Goal: Information Seeking & Learning: Learn about a topic

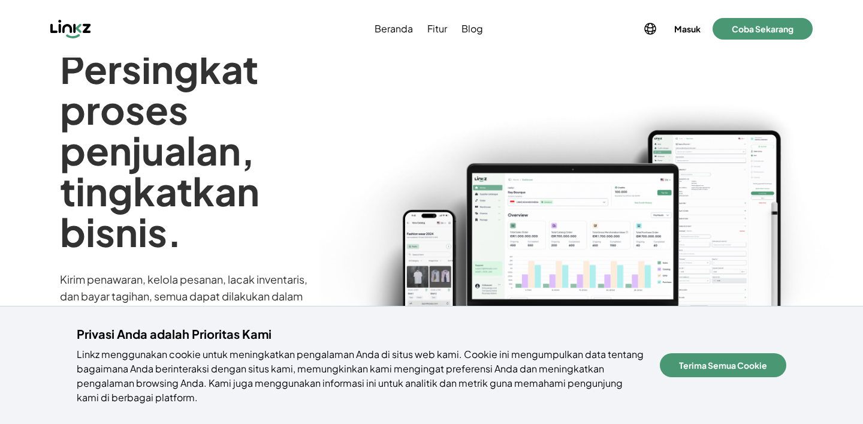
scroll to position [71, 0]
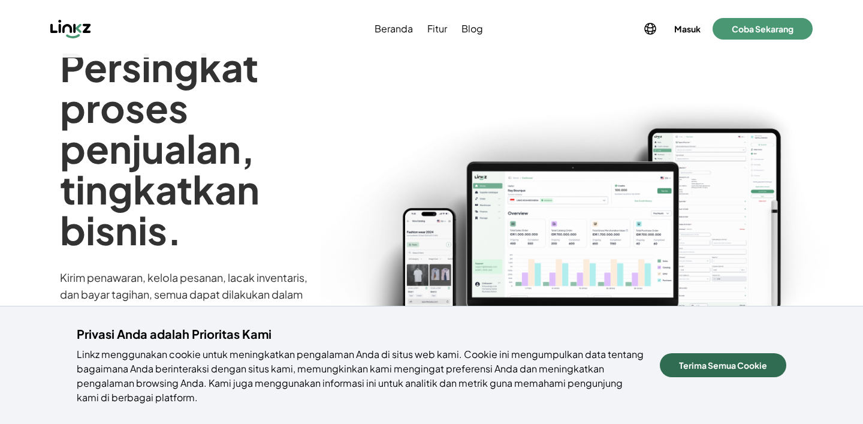
click at [704, 360] on button "Terima Semua Cookie" at bounding box center [723, 365] width 126 height 24
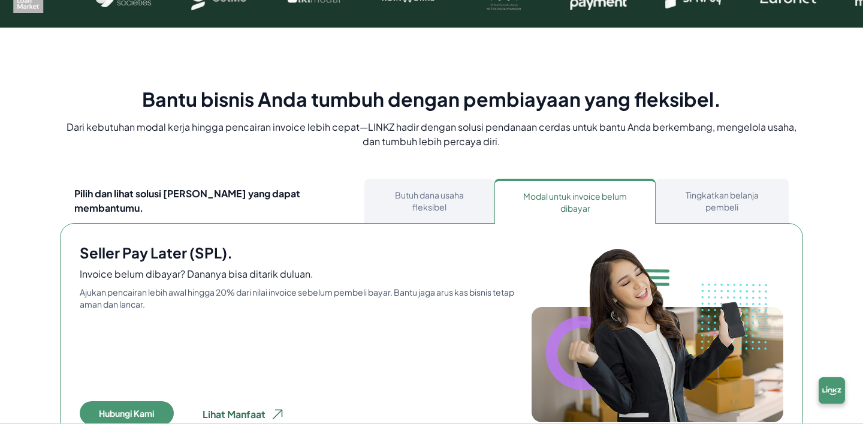
scroll to position [582, 0]
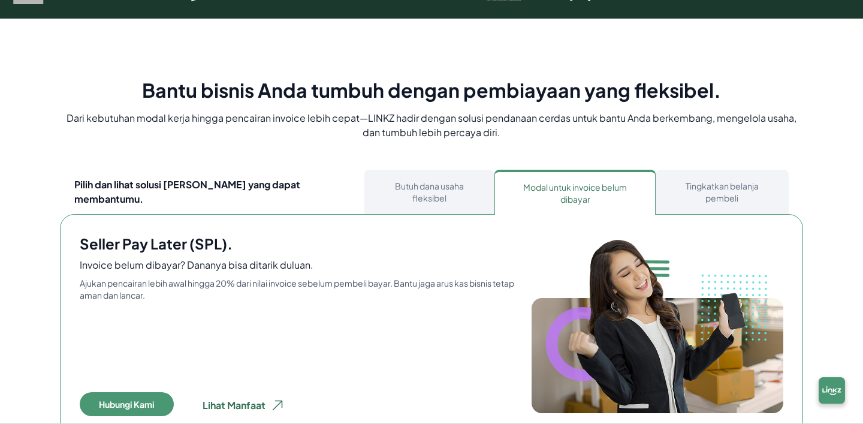
click at [438, 191] on button "Butuh dana usaha fleksibel" at bounding box center [429, 192] width 130 height 44
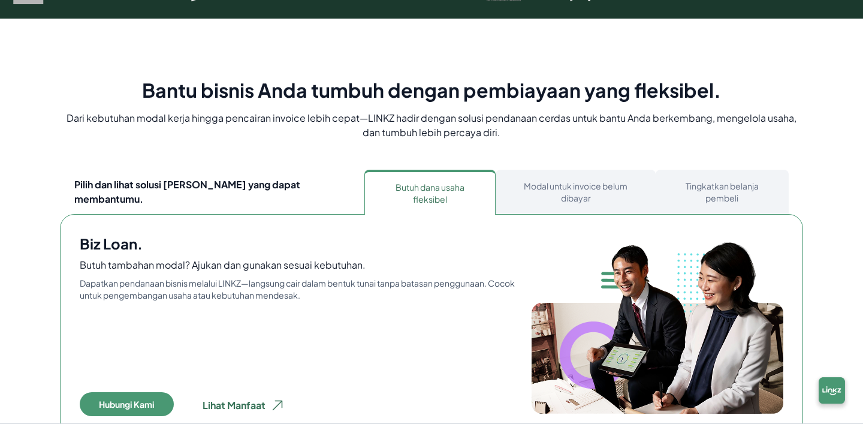
click at [549, 183] on button "Modal untuk invoice belum dibayar" at bounding box center [575, 192] width 160 height 44
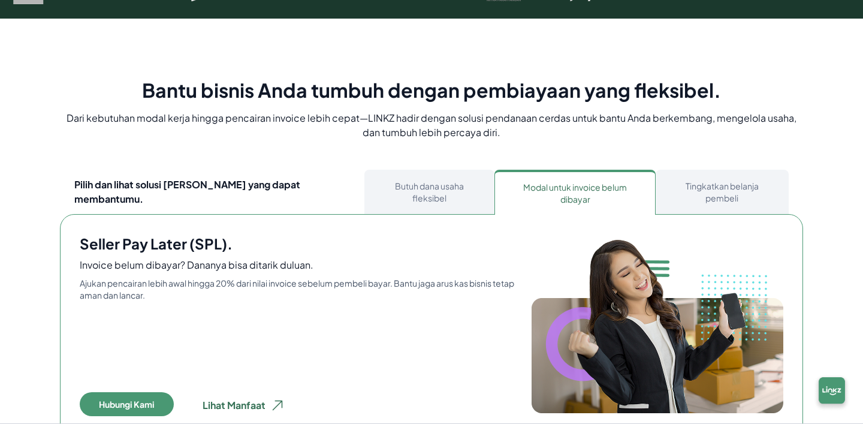
click at [696, 184] on button "Tingkatkan belanja pembeli" at bounding box center [721, 192] width 133 height 44
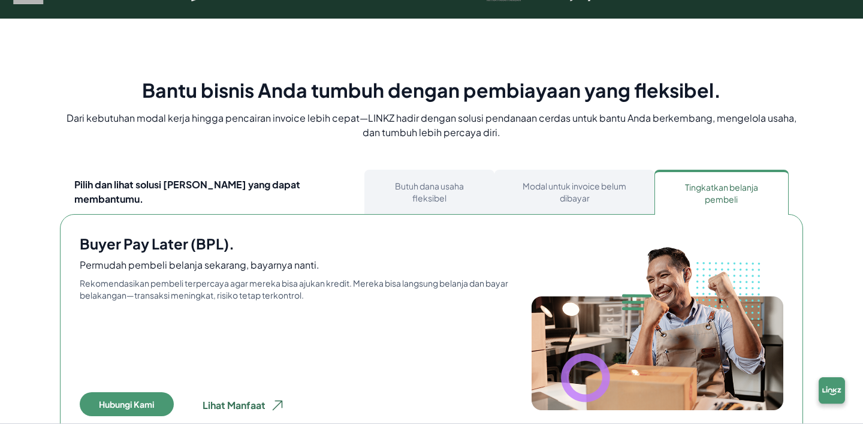
click at [547, 187] on button "Modal untuk invoice belum dibayar" at bounding box center [574, 192] width 160 height 44
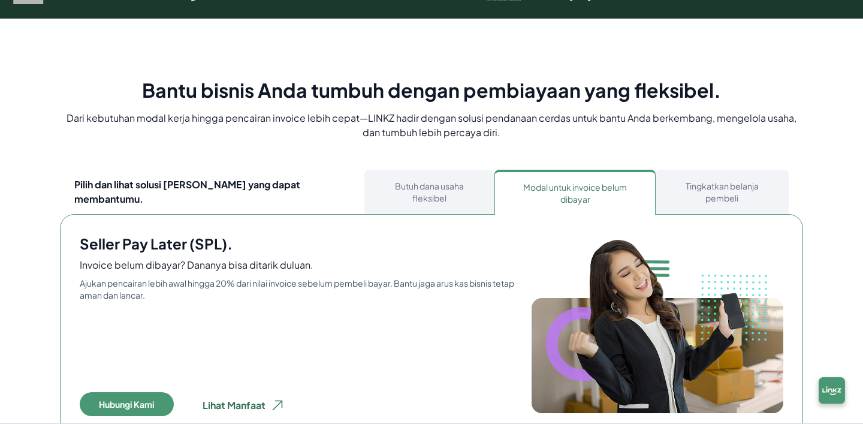
click at [460, 194] on button "Butuh dana usaha fleksibel" at bounding box center [429, 192] width 130 height 44
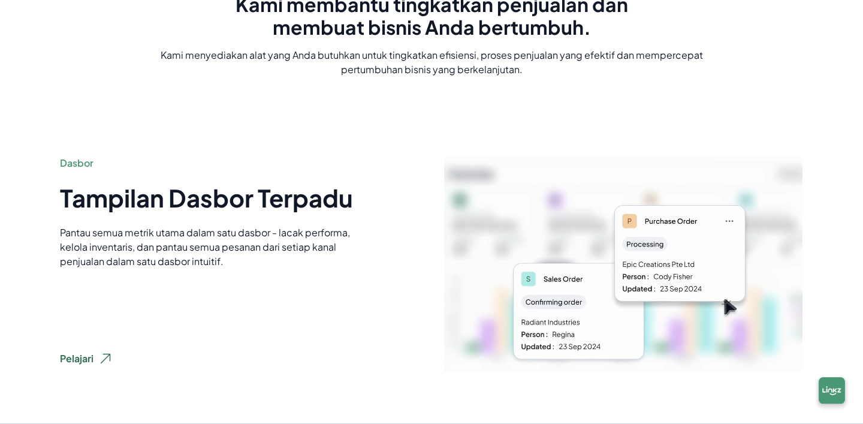
scroll to position [1218, 0]
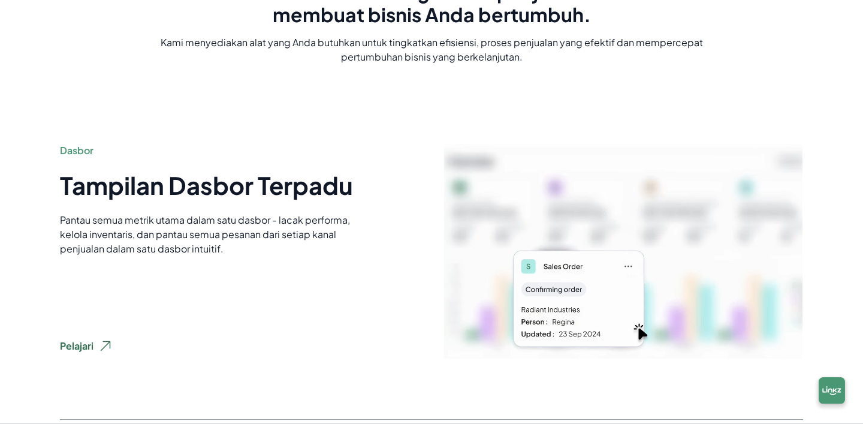
click at [534, 201] on video at bounding box center [622, 250] width 359 height 215
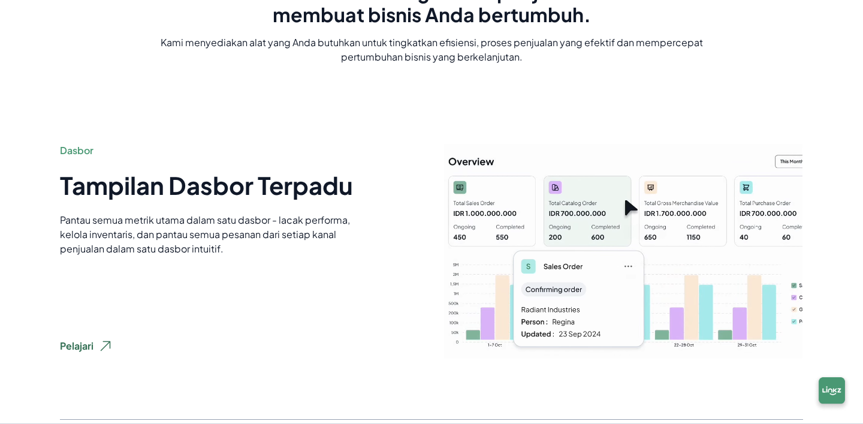
click at [573, 271] on video at bounding box center [622, 250] width 359 height 215
click at [628, 291] on video at bounding box center [622, 250] width 359 height 215
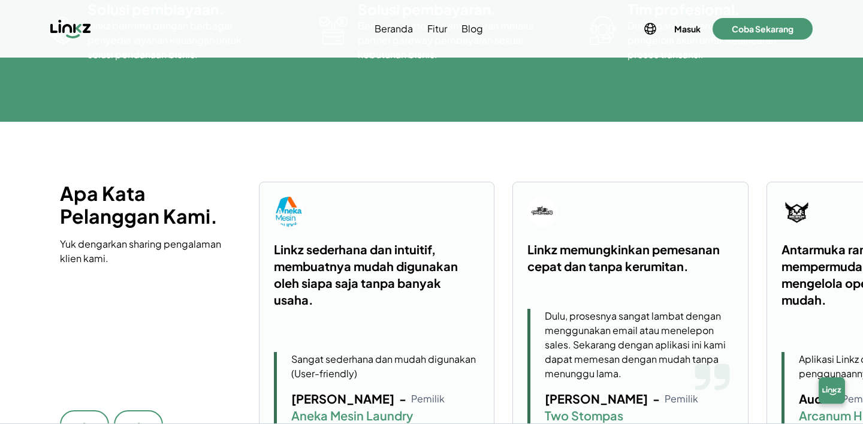
scroll to position [2934, 0]
